Goal: Task Accomplishment & Management: Manage account settings

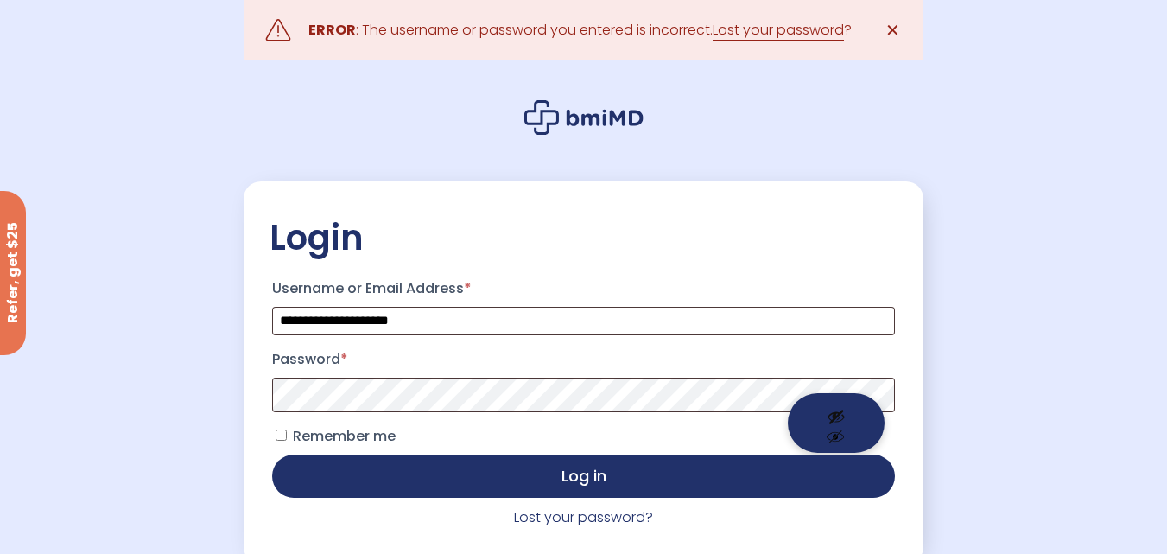
click at [827, 413] on button "Show password" at bounding box center [836, 423] width 97 height 60
click at [827, 412] on button "Hide password" at bounding box center [836, 423] width 97 height 60
click at [272, 455] on button "Log in" at bounding box center [583, 476] width 622 height 43
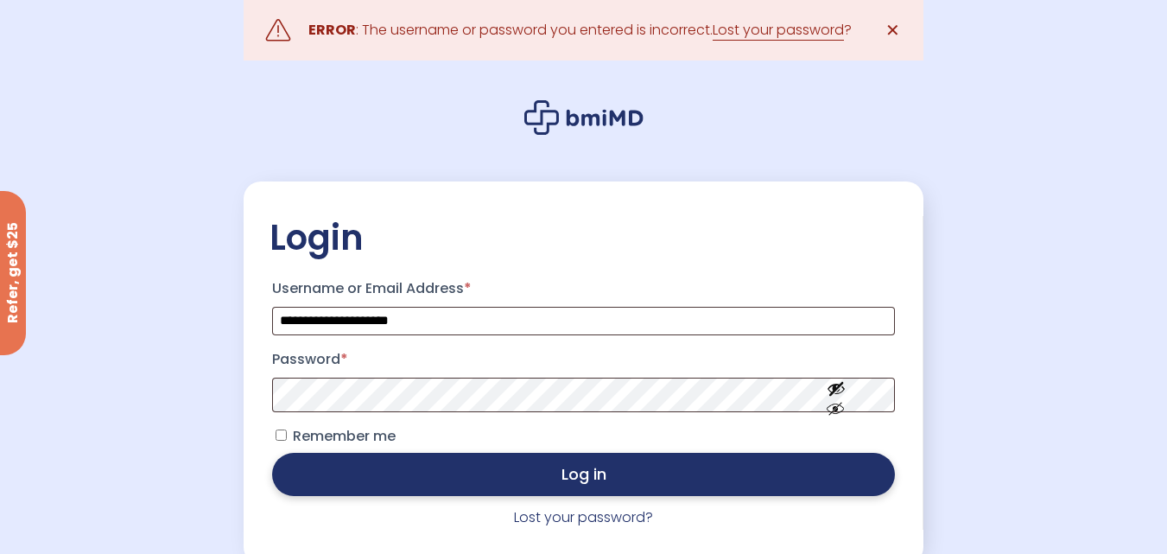
click at [620, 464] on button "Log in" at bounding box center [583, 474] width 622 height 43
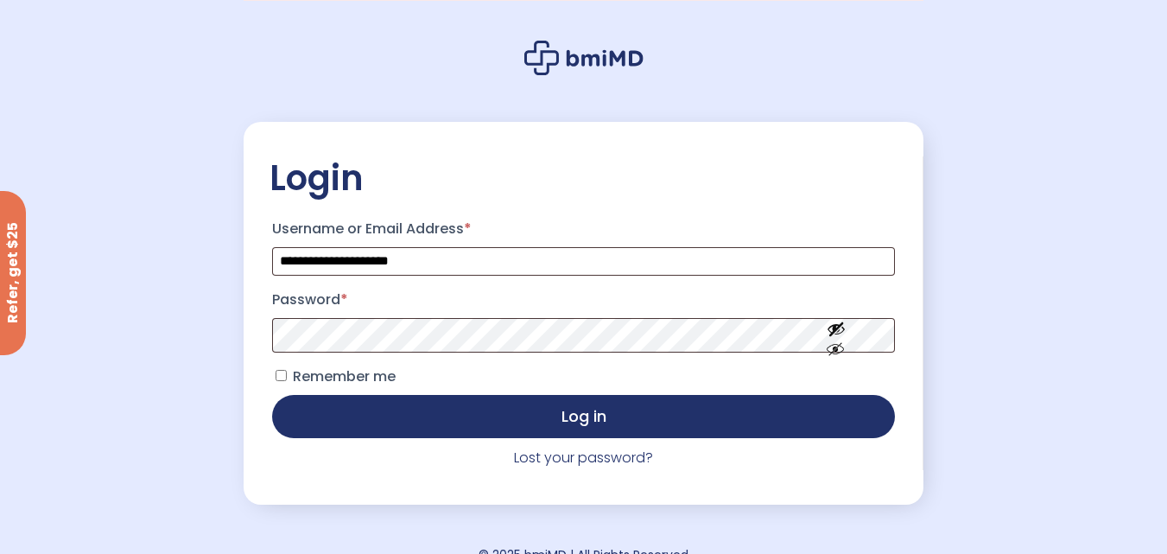
scroll to position [86, 0]
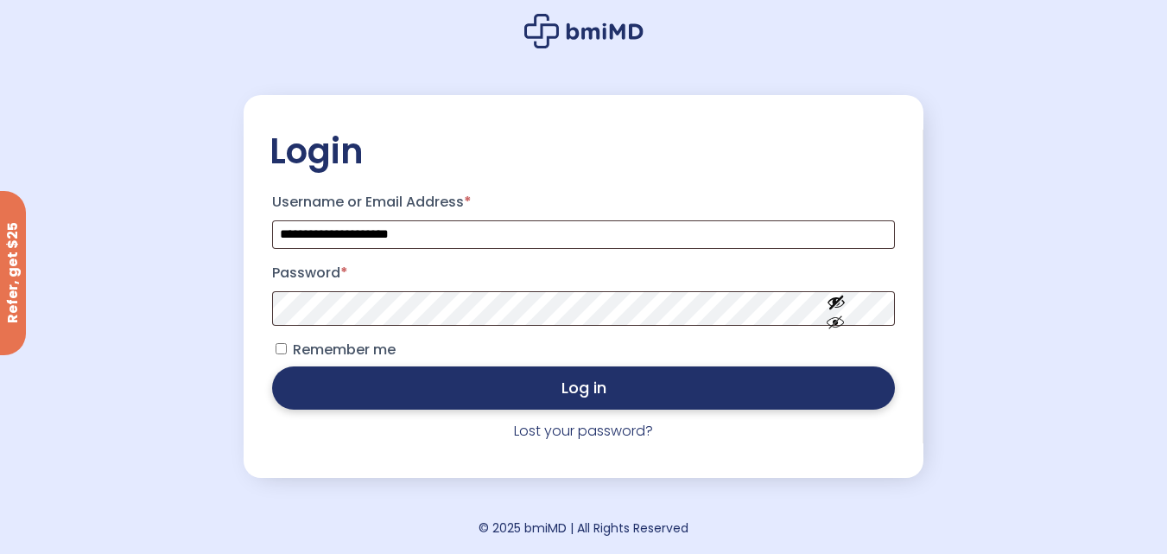
click at [470, 401] on button "Log in" at bounding box center [583, 387] width 622 height 43
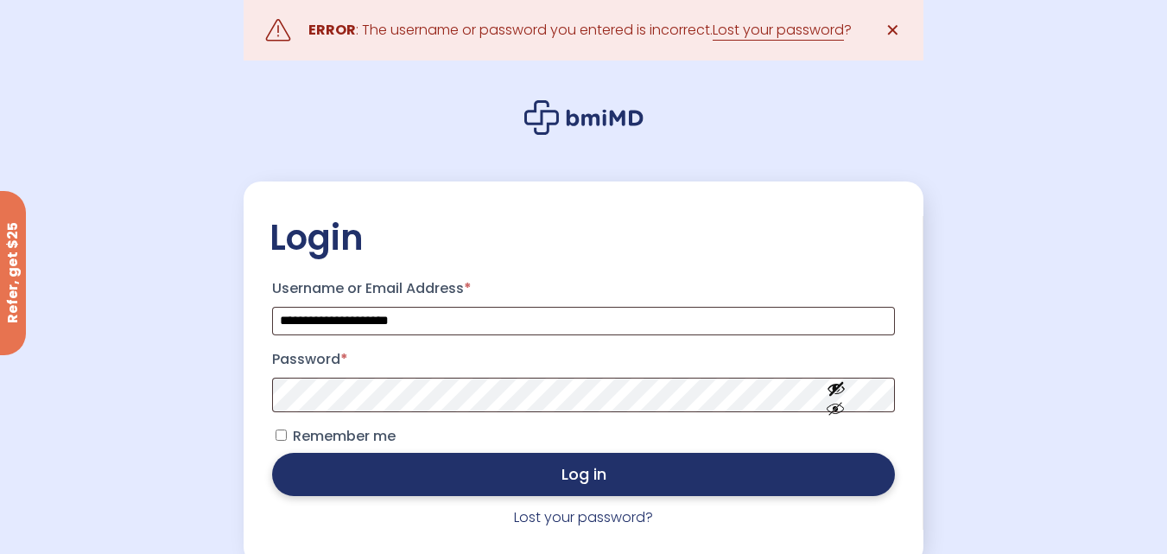
click at [315, 458] on button "Log in" at bounding box center [583, 474] width 622 height 43
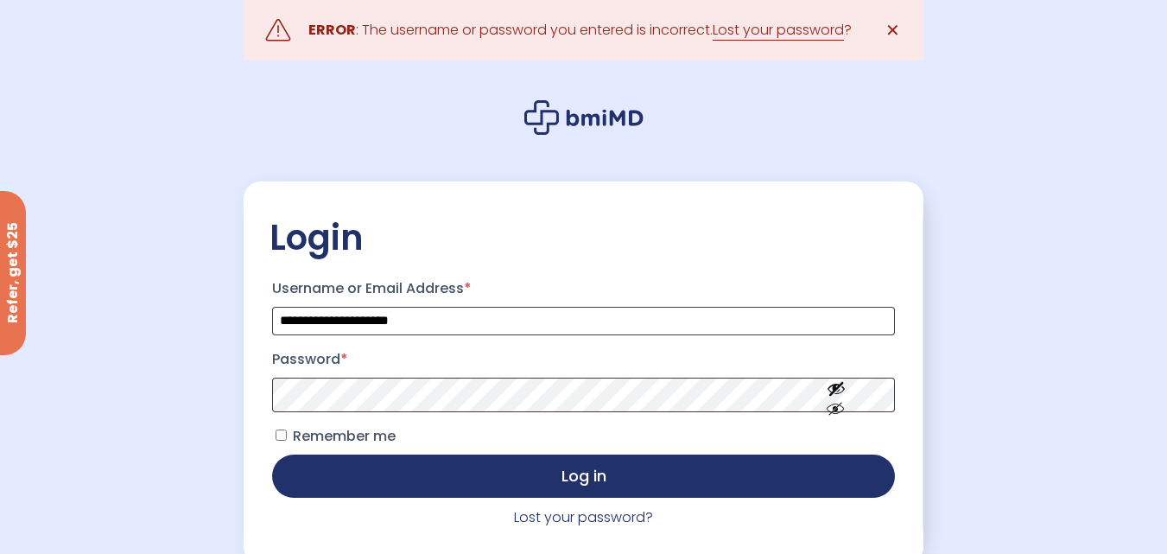
click at [532, 103] on icon at bounding box center [584, 117] width 119 height 35
